Goal: Transaction & Acquisition: Purchase product/service

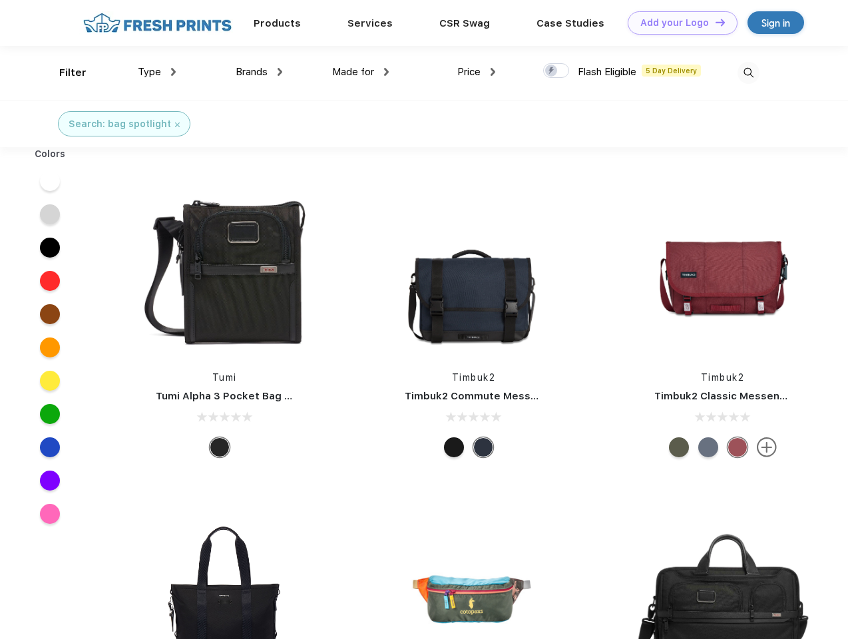
click at [677, 23] on link "Add your Logo Design Tool" at bounding box center [682, 22] width 110 height 23
click at [0, 0] on div "Design Tool" at bounding box center [0, 0] width 0 height 0
click at [714, 22] on link "Add your Logo Design Tool" at bounding box center [682, 22] width 110 height 23
click at [64, 73] on div "Filter" at bounding box center [72, 72] width 27 height 15
click at [157, 72] on span "Type" at bounding box center [149, 72] width 23 height 12
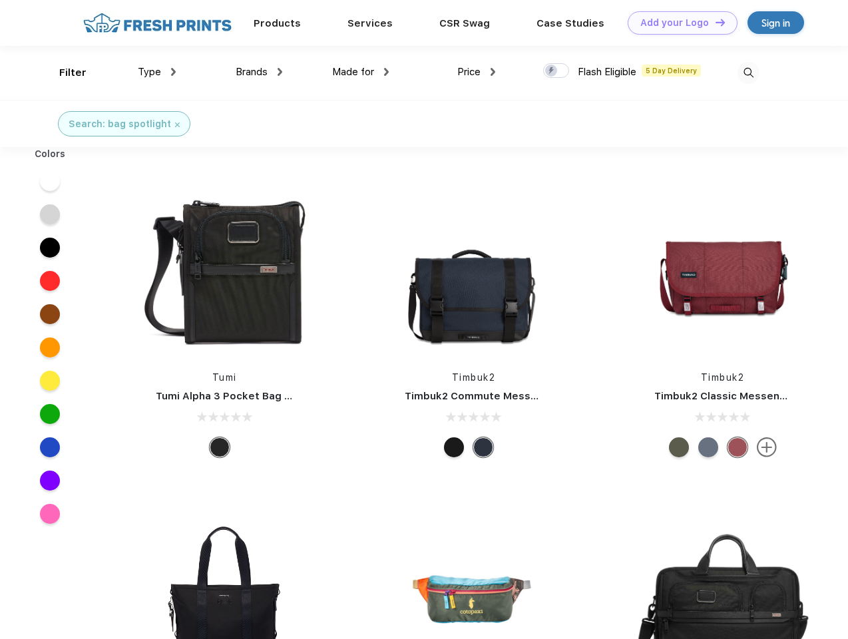
click at [259, 72] on span "Brands" at bounding box center [252, 72] width 32 height 12
click at [361, 72] on span "Made for" at bounding box center [353, 72] width 42 height 12
click at [476, 72] on span "Price" at bounding box center [468, 72] width 23 height 12
click at [556, 71] on div at bounding box center [556, 70] width 26 height 15
click at [552, 71] on input "checkbox" at bounding box center [547, 67] width 9 height 9
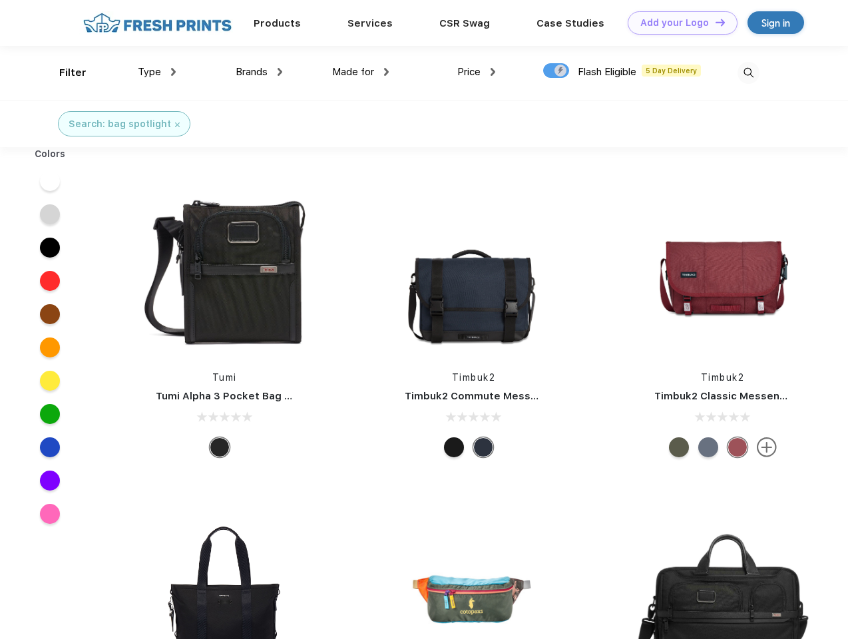
click at [748, 73] on img at bounding box center [748, 73] width 22 height 22
